Goal: Transaction & Acquisition: Download file/media

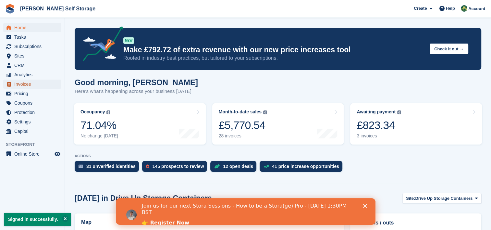
click at [23, 83] on span "Invoices" at bounding box center [33, 84] width 39 height 9
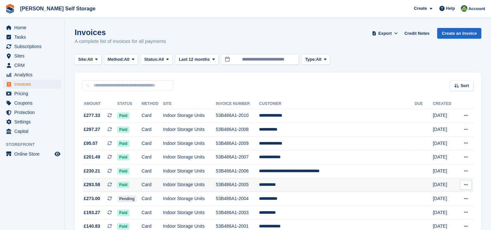
click at [469, 185] on button at bounding box center [466, 185] width 12 height 10
click at [432, 198] on p "Download PDF" at bounding box center [441, 197] width 57 height 8
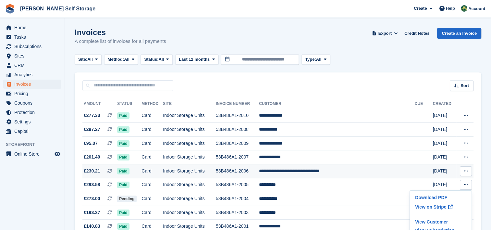
click at [466, 171] on icon at bounding box center [467, 171] width 4 height 4
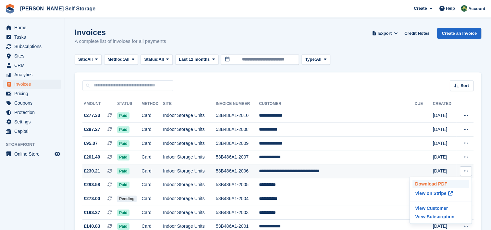
click at [436, 182] on p "Download PDF" at bounding box center [441, 184] width 57 height 8
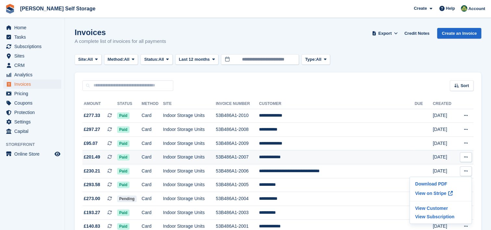
click at [467, 157] on icon at bounding box center [467, 157] width 4 height 4
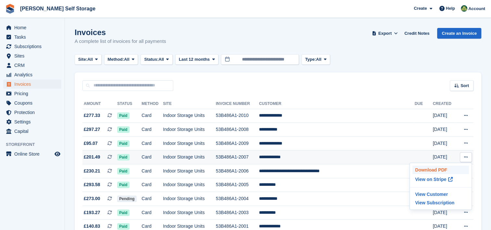
click at [437, 171] on p "Download PDF" at bounding box center [441, 170] width 57 height 8
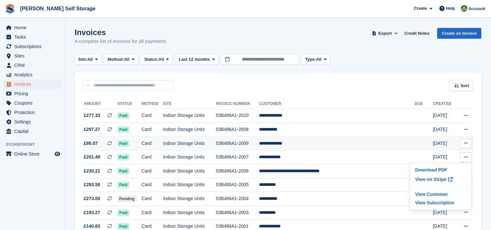
click at [465, 144] on icon at bounding box center [467, 143] width 4 height 4
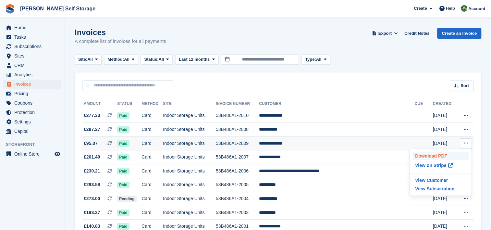
click at [436, 156] on p "Download PDF" at bounding box center [441, 156] width 57 height 8
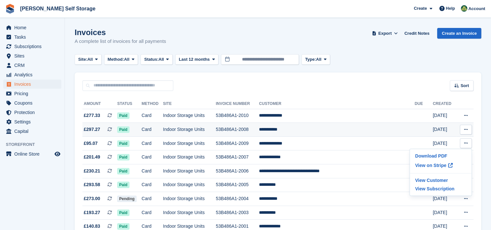
click at [467, 129] on icon at bounding box center [467, 129] width 4 height 4
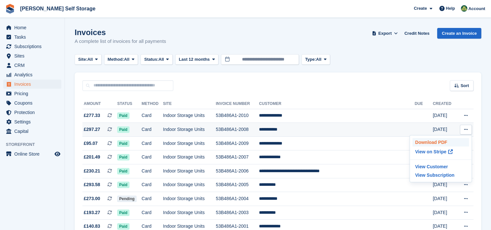
click at [440, 141] on p "Download PDF" at bounding box center [441, 142] width 57 height 8
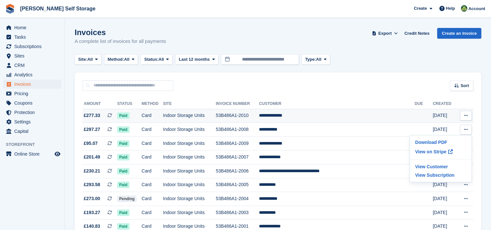
click at [466, 116] on icon at bounding box center [467, 115] width 4 height 4
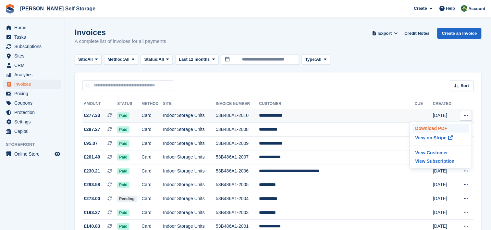
click at [444, 127] on p "Download PDF" at bounding box center [441, 128] width 57 height 8
